Goal: Task Accomplishment & Management: Manage account settings

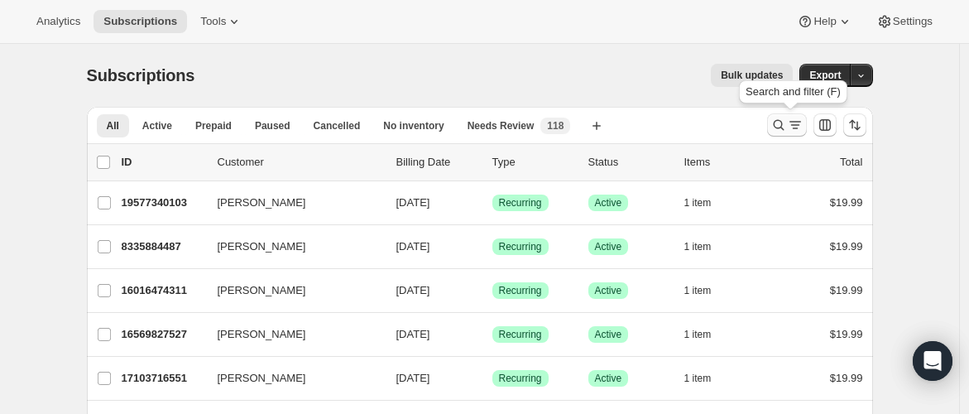
click at [782, 126] on icon "Search and filter results" at bounding box center [778, 125] width 17 height 17
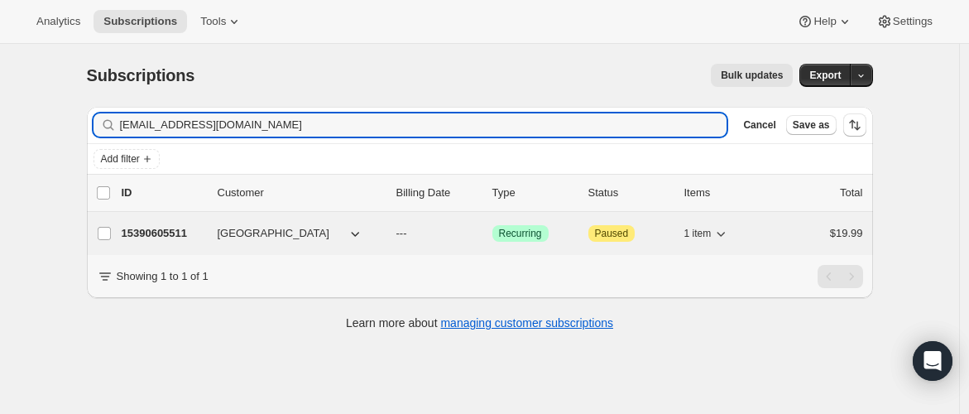
type input "[EMAIL_ADDRESS][DOMAIN_NAME]"
click at [220, 222] on div "15390605511 [GEOGRAPHIC_DATA] --- Success Recurring Attention Paused 1 item $19…" at bounding box center [492, 233] width 741 height 23
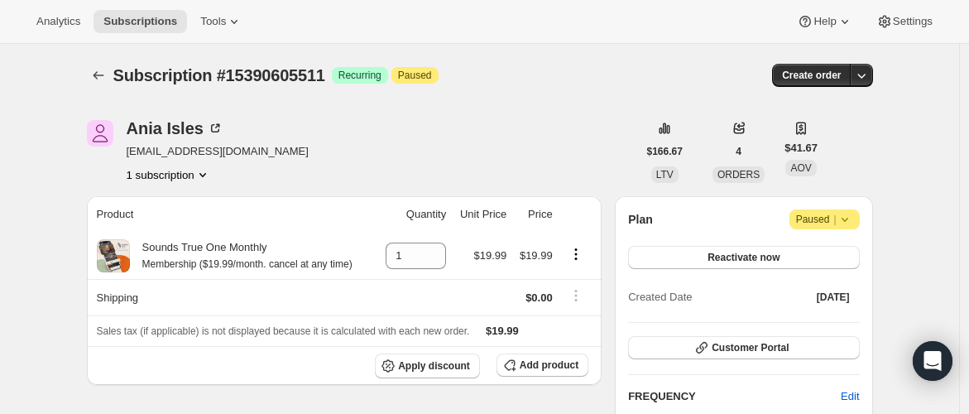
click at [853, 221] on icon at bounding box center [844, 219] width 17 height 17
click at [848, 249] on span "Cancel subscription" at bounding box center [830, 251] width 93 height 12
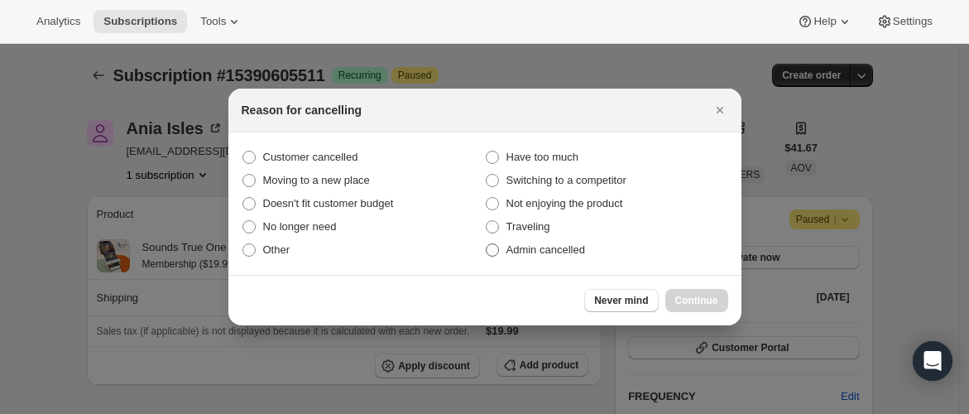
click at [532, 251] on span "Admin cancelled" at bounding box center [545, 249] width 79 height 12
click at [486, 244] on input "Admin cancelled" at bounding box center [486, 243] width 1 height 1
radio input "true"
click at [699, 289] on button "Continue" at bounding box center [696, 300] width 63 height 23
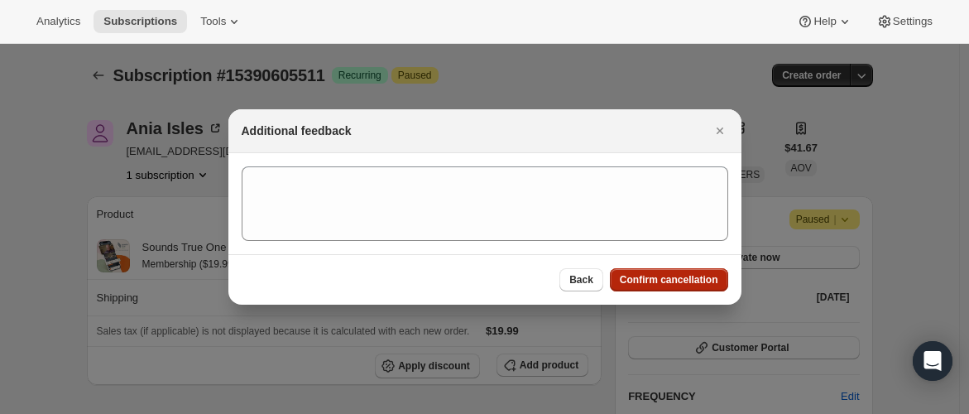
click at [711, 282] on span "Confirm cancellation" at bounding box center [669, 279] width 98 height 13
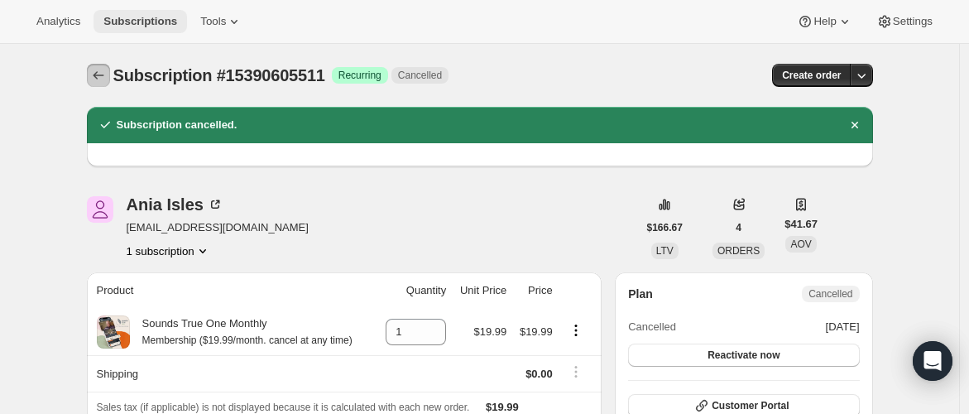
drag, startPoint x: 94, startPoint y: 79, endPoint x: 159, endPoint y: 31, distance: 79.9
click at [95, 79] on icon "Subscriptions" at bounding box center [98, 75] width 17 height 17
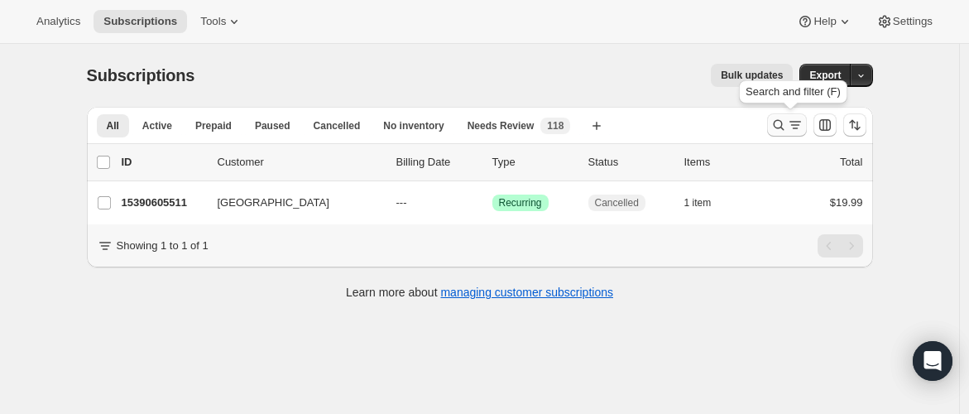
click at [781, 123] on icon "Search and filter results" at bounding box center [778, 125] width 17 height 17
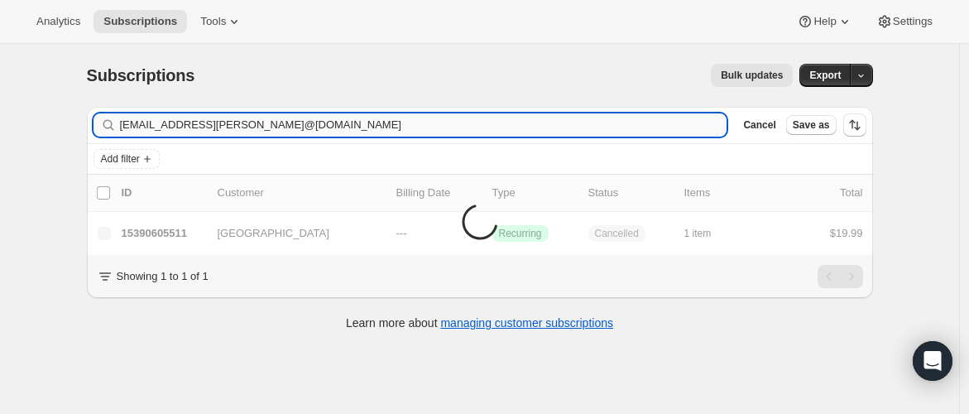
click at [163, 121] on input "[EMAIL_ADDRESS][PERSON_NAME]@[DOMAIN_NAME]" at bounding box center [423, 124] width 607 height 23
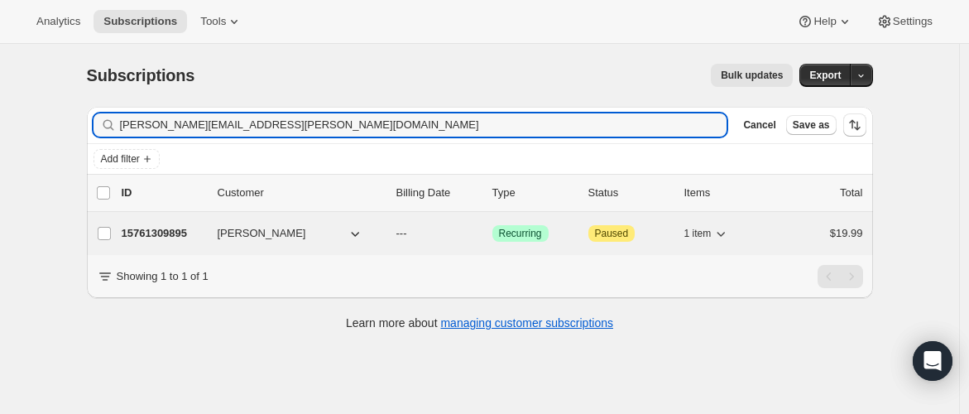
type input "[PERSON_NAME][EMAIL_ADDRESS][PERSON_NAME][DOMAIN_NAME]"
click at [132, 232] on p "15761309895" at bounding box center [163, 233] width 83 height 17
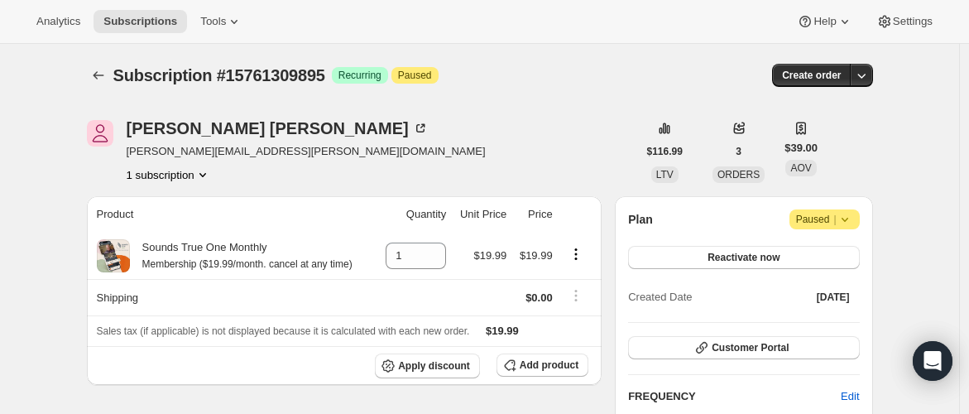
click at [849, 218] on icon at bounding box center [844, 219] width 17 height 17
click at [833, 245] on span "Cancel subscription" at bounding box center [830, 251] width 93 height 12
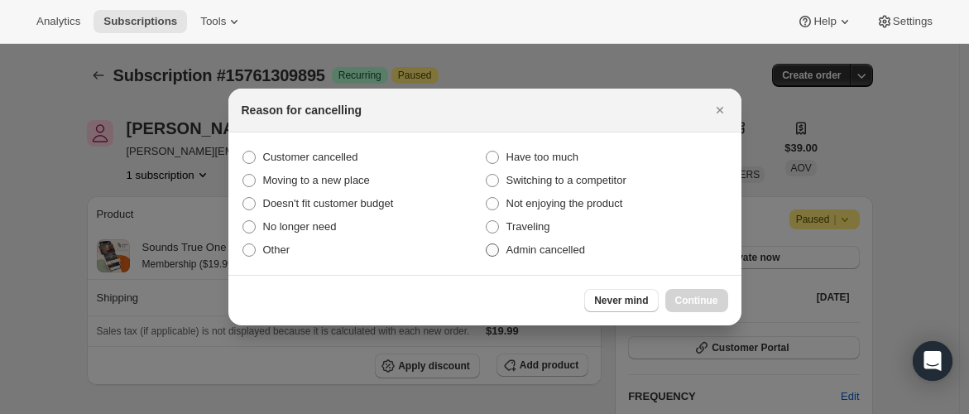
click at [573, 247] on span "Admin cancelled" at bounding box center [545, 249] width 79 height 12
click at [486, 244] on input "Admin cancelled" at bounding box center [486, 243] width 1 height 1
radio input "true"
drag, startPoint x: 711, startPoint y: 295, endPoint x: 722, endPoint y: 286, distance: 14.1
click at [711, 294] on span "Continue" at bounding box center [696, 300] width 43 height 13
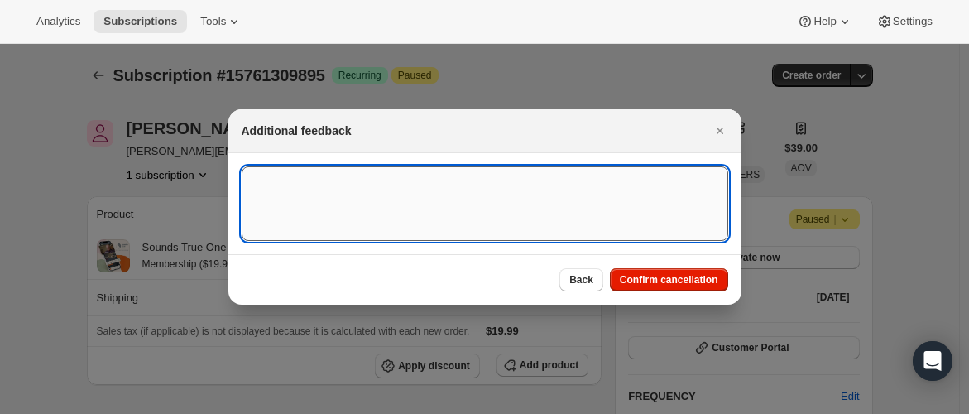
click at [354, 172] on textarea ":rhs:" at bounding box center [485, 203] width 486 height 74
type textarea "GDPR Request"
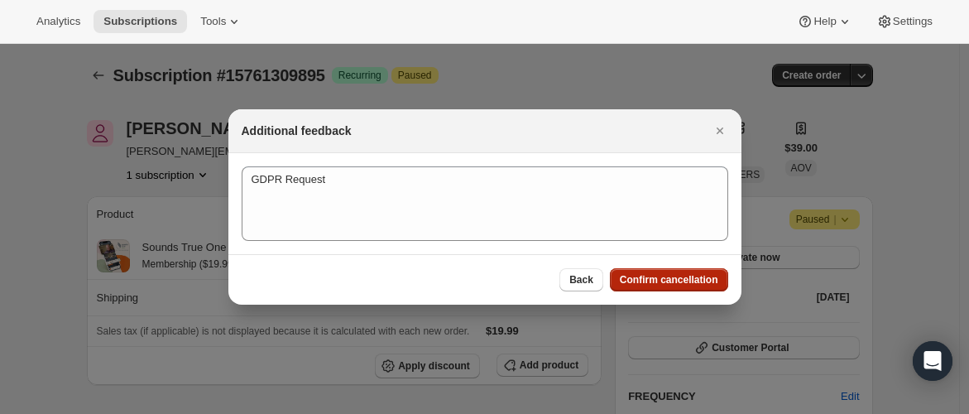
click at [646, 270] on button "Confirm cancellation" at bounding box center [669, 279] width 118 height 23
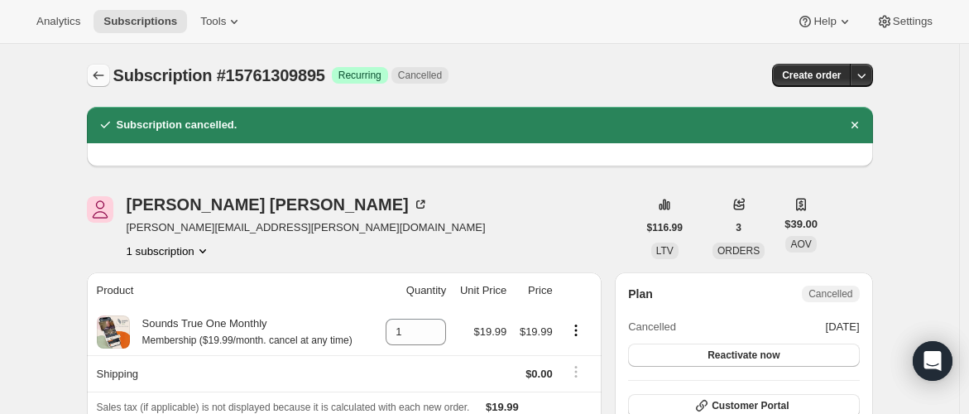
click at [94, 75] on icon "Subscriptions" at bounding box center [98, 75] width 17 height 17
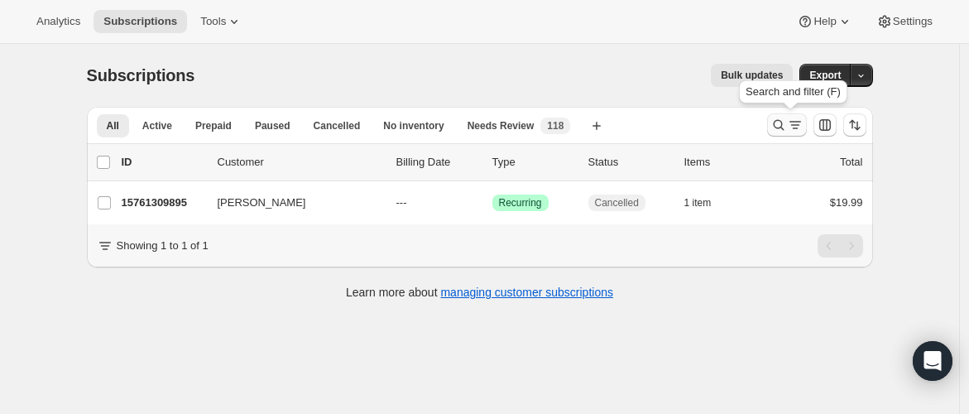
click at [779, 125] on icon "Search and filter results" at bounding box center [778, 125] width 17 height 17
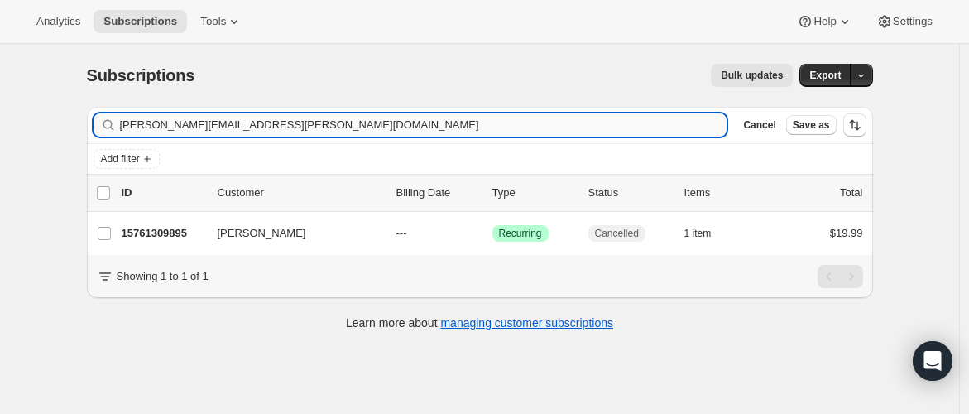
click at [183, 122] on input "[PERSON_NAME][EMAIL_ADDRESS][PERSON_NAME][DOMAIN_NAME]" at bounding box center [423, 124] width 607 height 23
click at [199, 124] on input "[EMAIL_ADDRESS][DOMAIN_NAME]" at bounding box center [408, 124] width 577 height 23
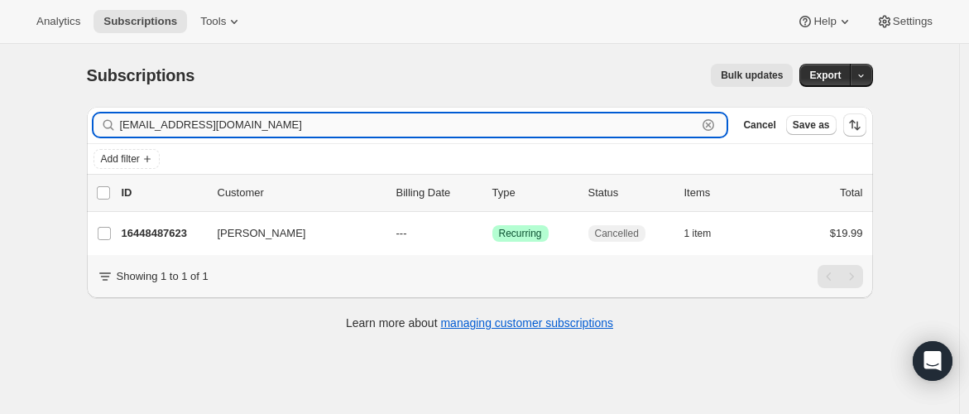
click at [199, 124] on input "[EMAIL_ADDRESS][DOMAIN_NAME]" at bounding box center [408, 124] width 577 height 23
paste input "kikihw80"
click at [135, 122] on input "[EMAIL_ADDRESS][DOMAIN_NAME]" at bounding box center [408, 124] width 577 height 23
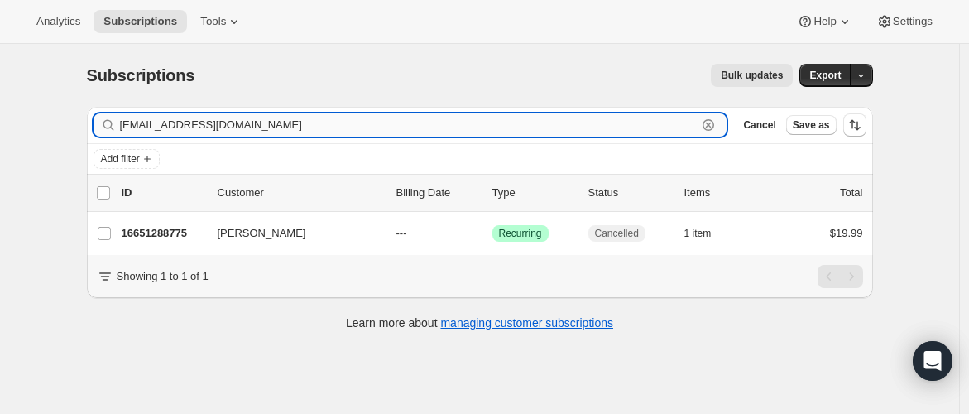
paste input "zeldabrooks1978"
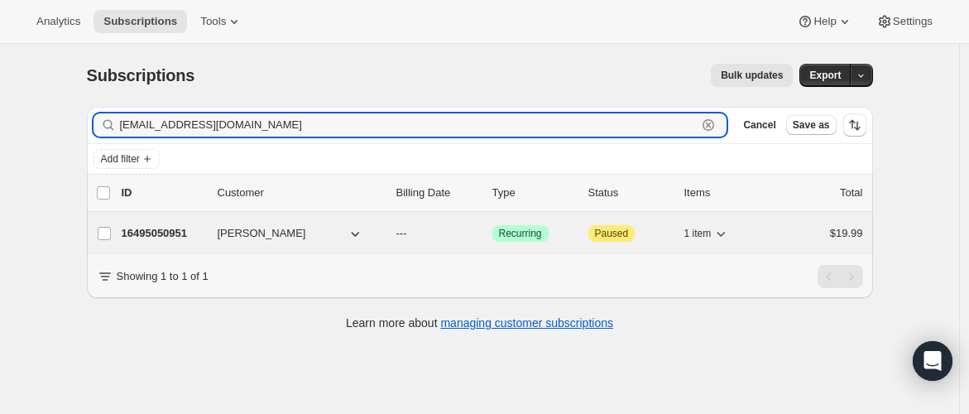
type input "[EMAIL_ADDRESS][DOMAIN_NAME]"
click at [245, 234] on span "[PERSON_NAME]" at bounding box center [262, 233] width 89 height 17
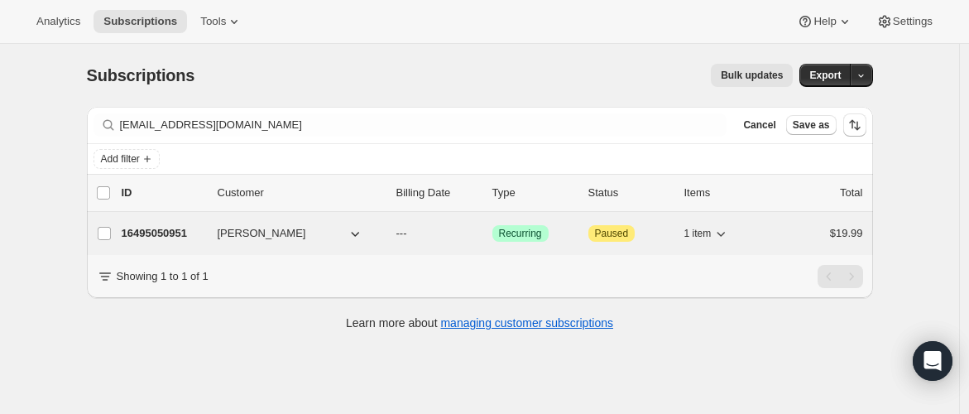
click at [322, 240] on div "16495050951 [PERSON_NAME] --- Success Recurring Attention Paused 1 item $19.99" at bounding box center [492, 233] width 741 height 23
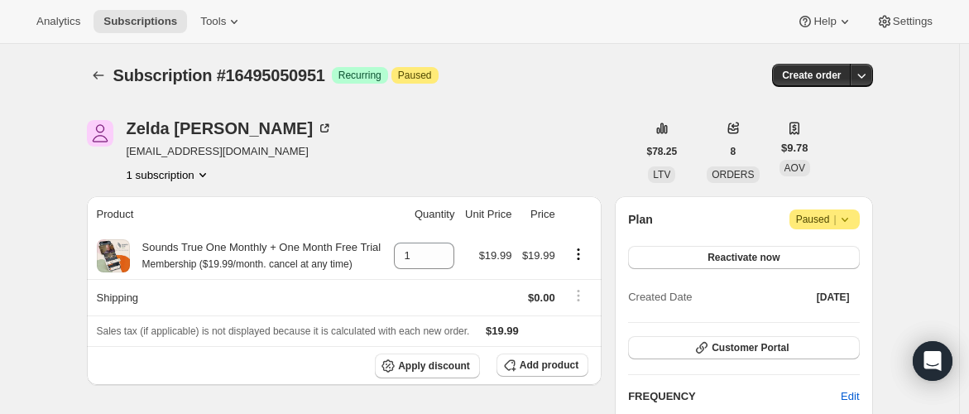
click at [853, 218] on icon at bounding box center [844, 219] width 17 height 17
click at [844, 248] on span "Cancel subscription" at bounding box center [830, 251] width 93 height 12
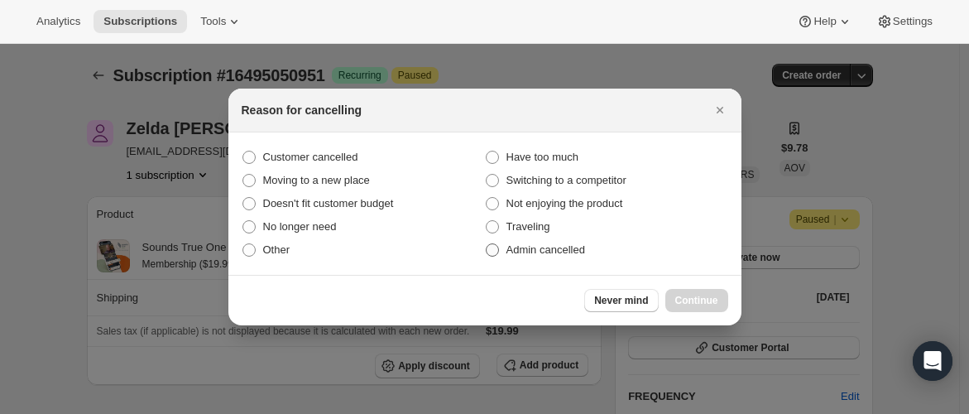
click at [515, 248] on span "Admin cancelled" at bounding box center [545, 249] width 79 height 12
click at [486, 244] on input "Admin cancelled" at bounding box center [486, 243] width 1 height 1
radio input "true"
click at [699, 297] on span "Continue" at bounding box center [696, 300] width 43 height 13
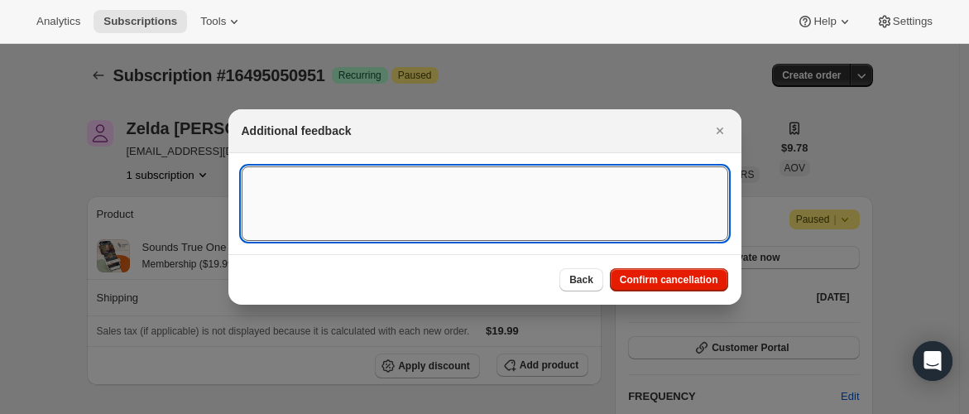
click at [442, 205] on textarea ":rno:" at bounding box center [485, 203] width 486 height 74
type textarea "GDPR Request"
drag, startPoint x: 701, startPoint y: 273, endPoint x: 710, endPoint y: 263, distance: 13.5
click at [701, 272] on button "Confirm cancellation" at bounding box center [669, 279] width 118 height 23
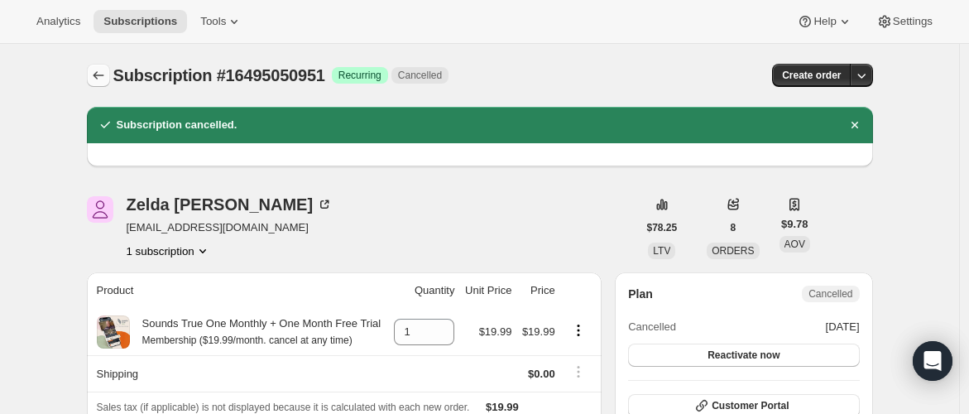
click at [95, 73] on icon "Subscriptions" at bounding box center [98, 75] width 17 height 17
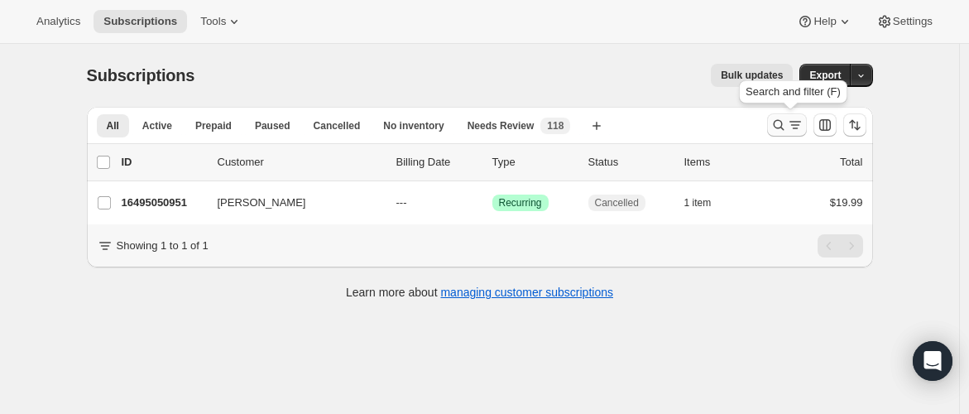
click at [780, 123] on icon "Search and filter results" at bounding box center [778, 125] width 17 height 17
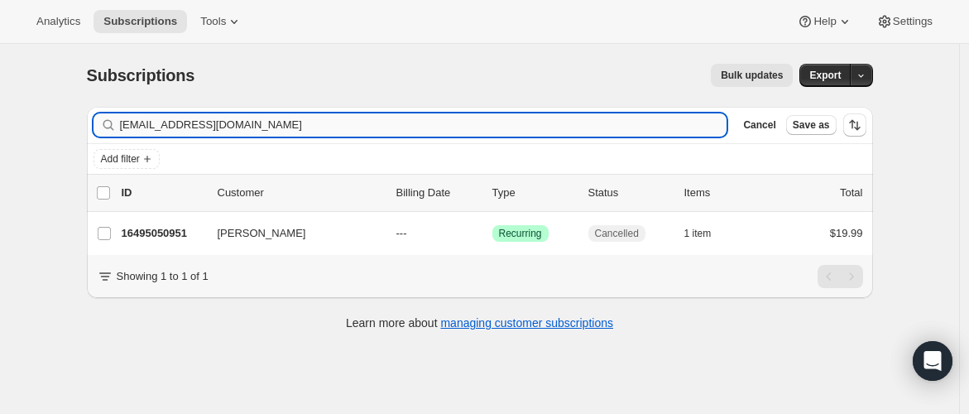
click at [167, 127] on input "[EMAIL_ADDRESS][DOMAIN_NAME]" at bounding box center [423, 124] width 607 height 23
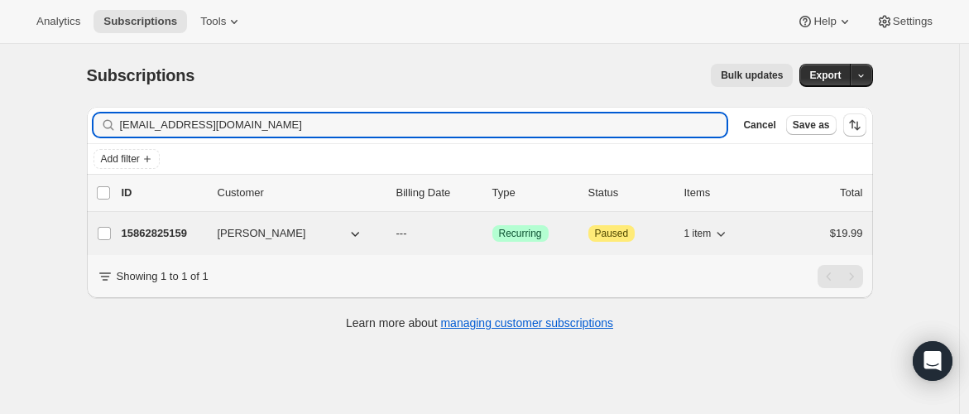
type input "[EMAIL_ADDRESS][DOMAIN_NAME]"
click at [266, 239] on span "[PERSON_NAME]" at bounding box center [262, 233] width 89 height 17
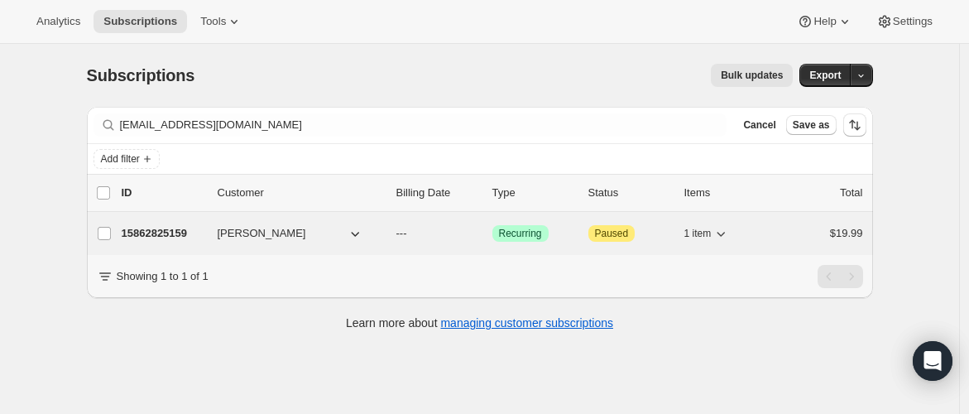
click at [163, 233] on p "15862825159" at bounding box center [163, 233] width 83 height 17
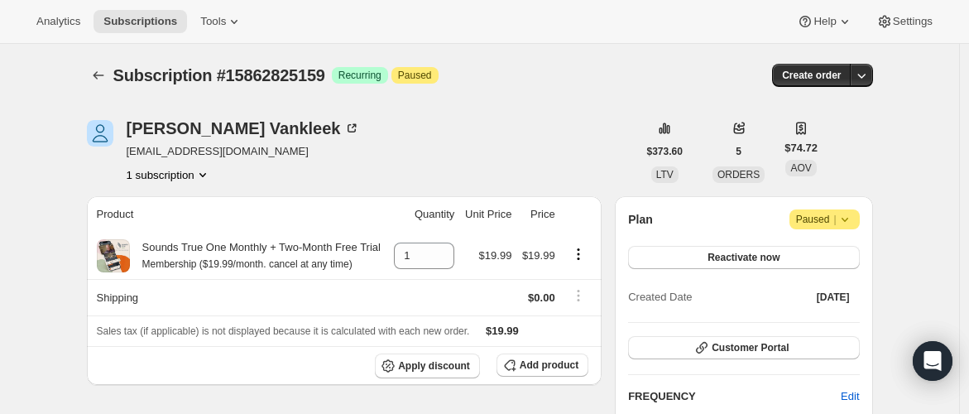
click at [849, 218] on icon at bounding box center [844, 219] width 17 height 17
click at [835, 245] on span "Cancel subscription" at bounding box center [830, 251] width 93 height 12
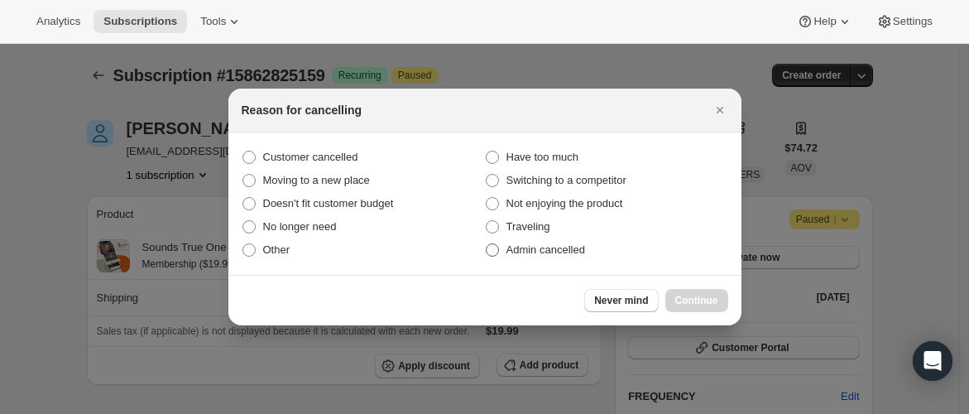
click at [574, 254] on span "Admin cancelled" at bounding box center [545, 249] width 79 height 12
click at [486, 244] on input "Admin cancelled" at bounding box center [486, 243] width 1 height 1
radio input "true"
click at [689, 297] on span "Continue" at bounding box center [696, 300] width 43 height 13
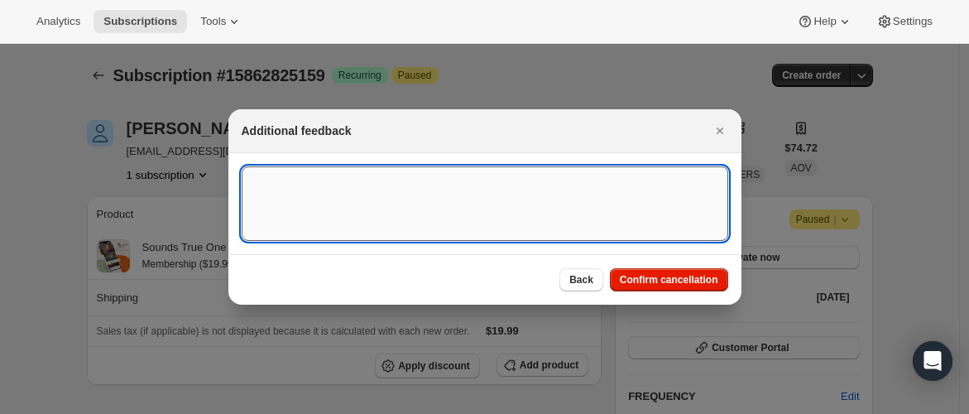
click at [425, 213] on textarea ":rtm:" at bounding box center [485, 203] width 486 height 74
type textarea "GDPR Request"
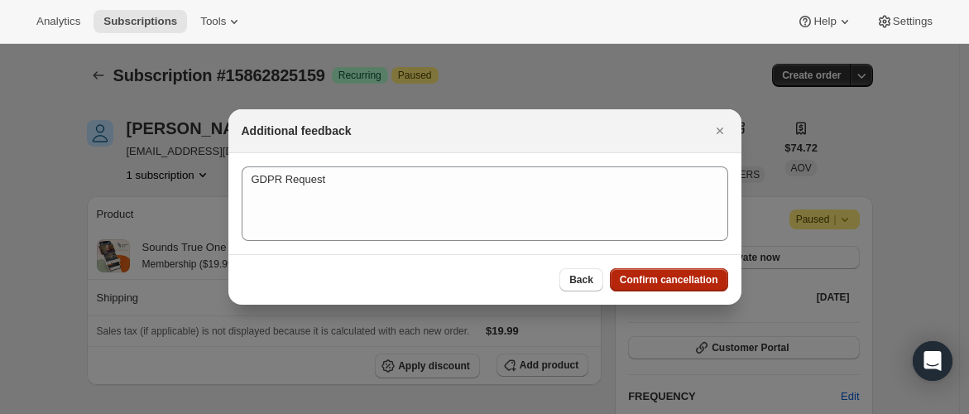
click at [669, 279] on span "Confirm cancellation" at bounding box center [669, 279] width 98 height 13
